Goal: Find specific page/section: Find specific page/section

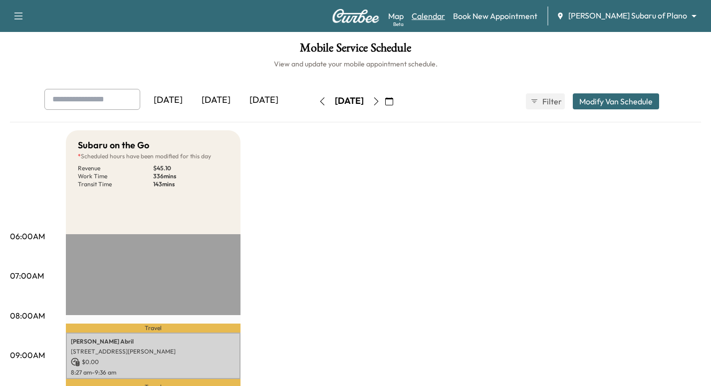
click at [445, 16] on link "Calendar" at bounding box center [428, 16] width 33 height 12
click at [380, 102] on icon "button" at bounding box center [376, 101] width 8 height 8
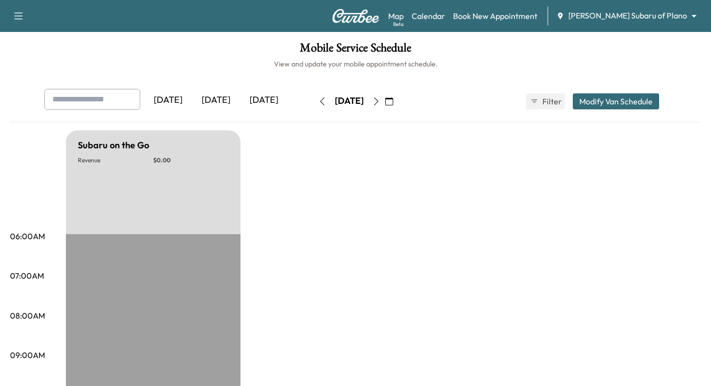
click at [380, 102] on icon "button" at bounding box center [376, 101] width 8 height 8
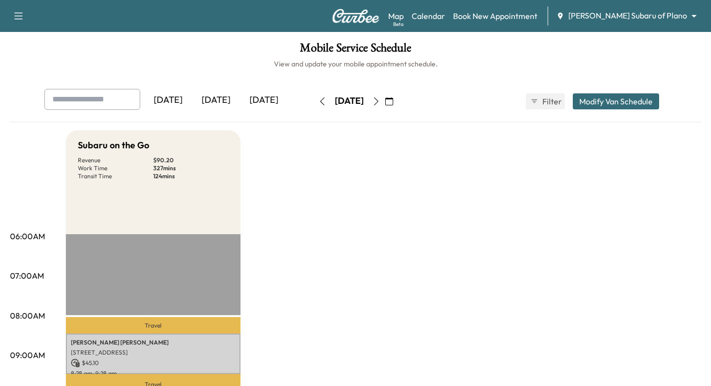
click at [318, 101] on icon "button" at bounding box center [322, 101] width 8 height 8
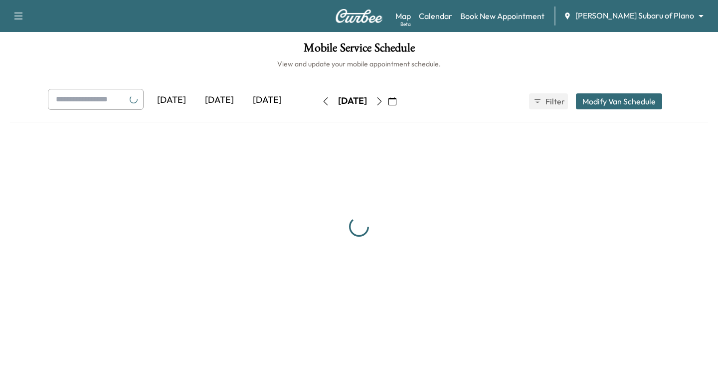
click at [317, 101] on button "button" at bounding box center [325, 101] width 17 height 16
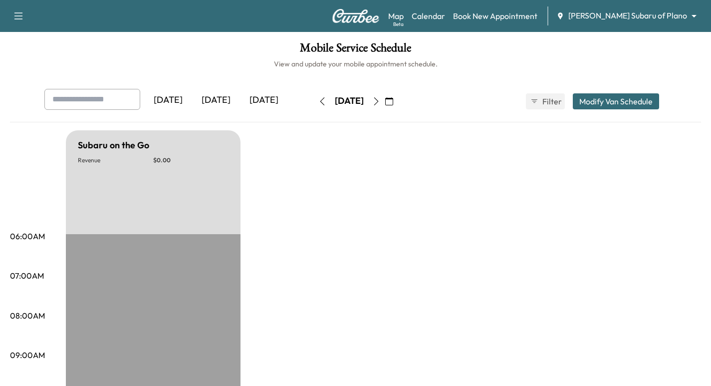
click at [318, 101] on icon "button" at bounding box center [322, 101] width 8 height 8
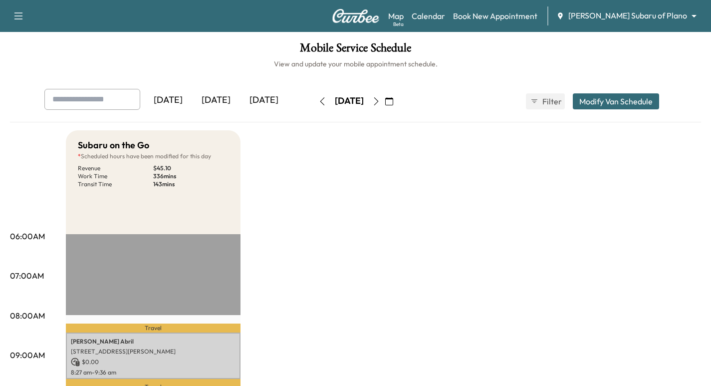
click at [351, 16] on img at bounding box center [356, 16] width 48 height 14
